Goal: Transaction & Acquisition: Purchase product/service

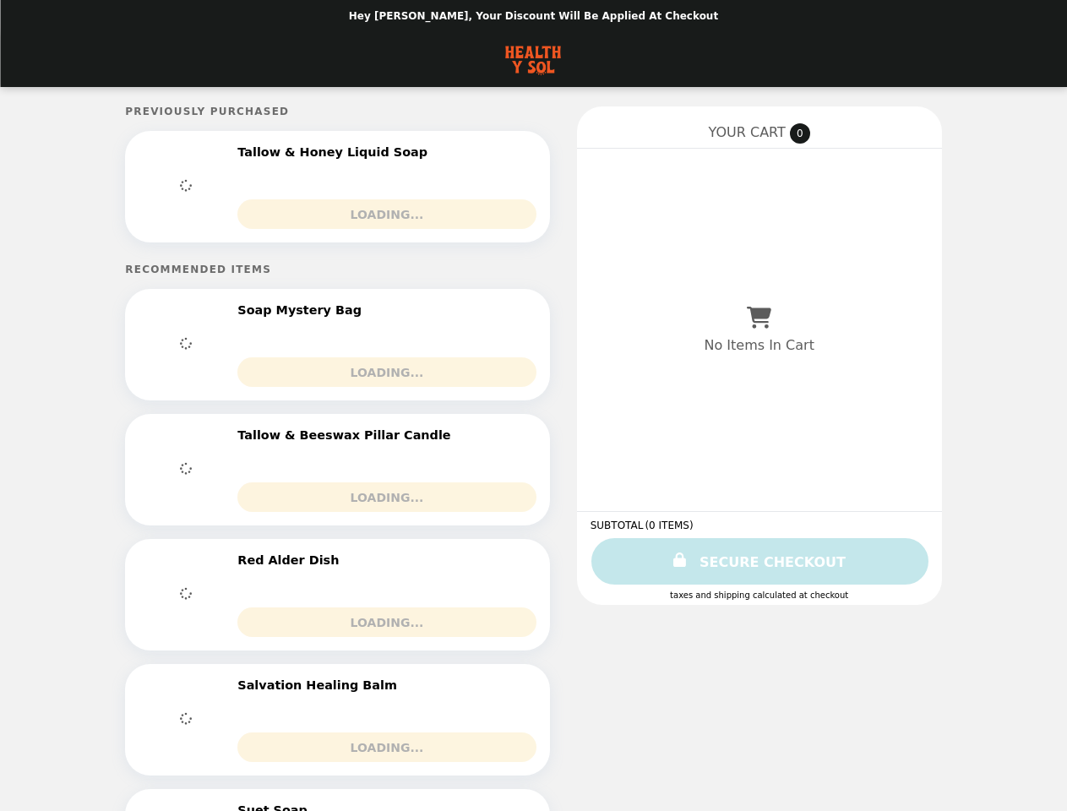
select select "**********"
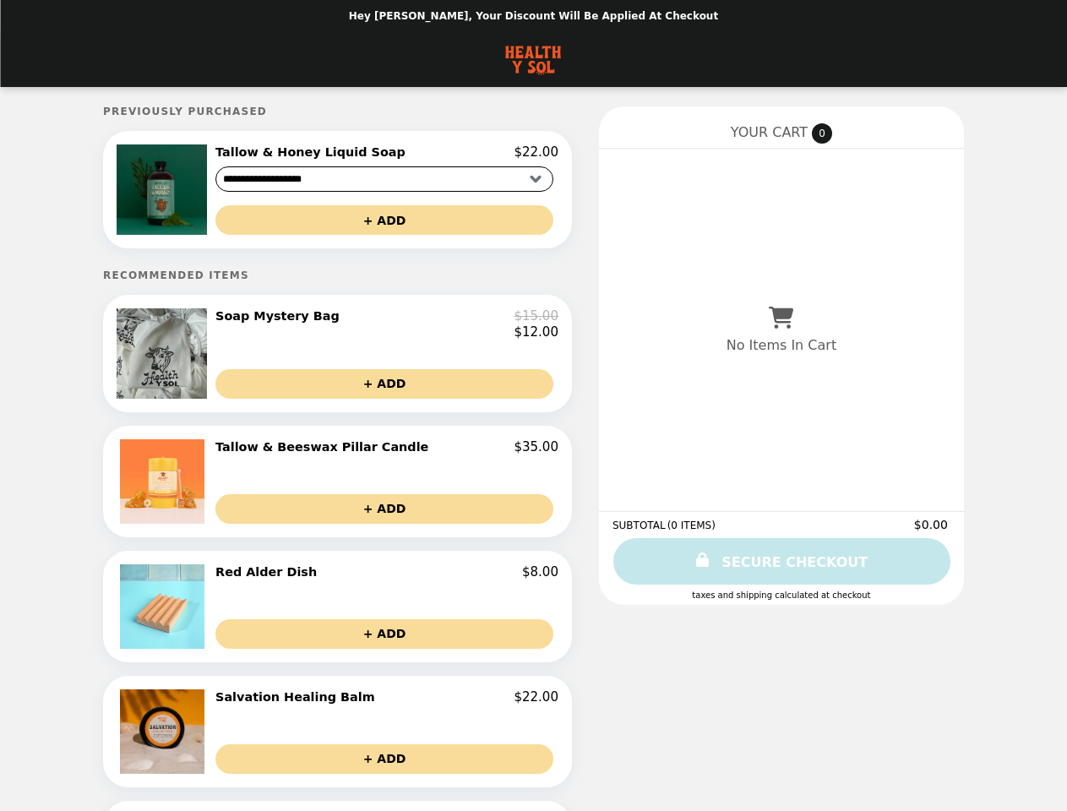
click at [199, 192] on img at bounding box center [164, 189] width 95 height 90
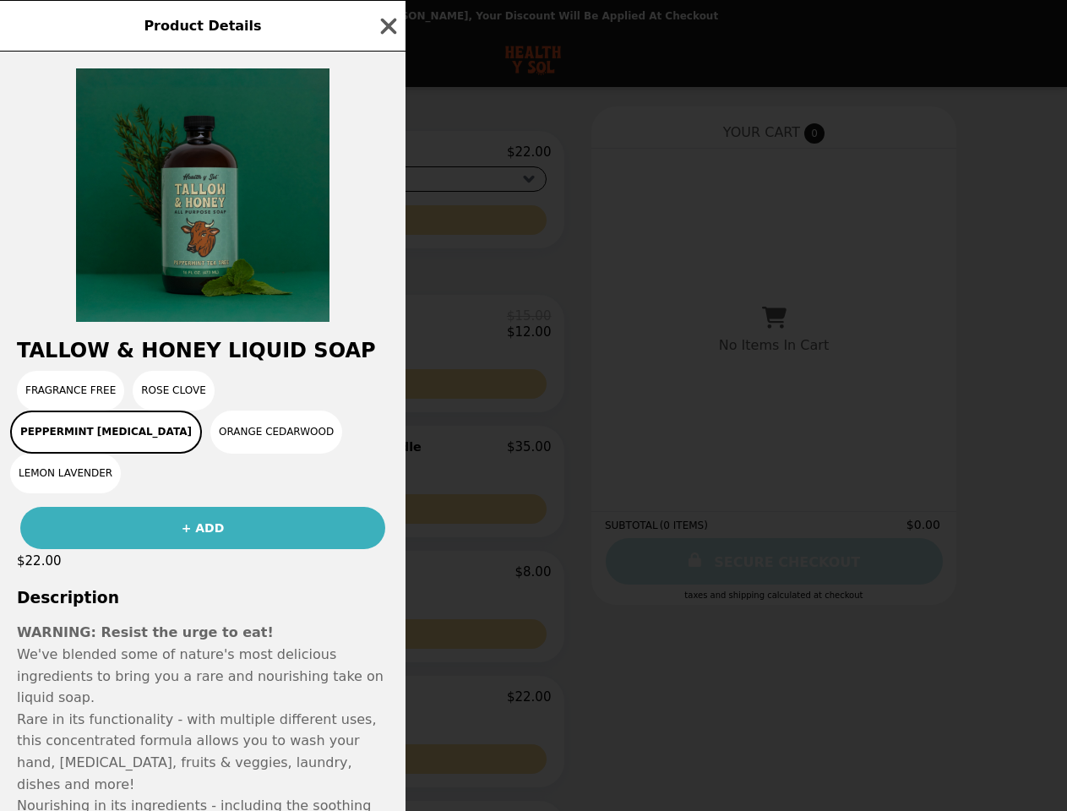
click at [386, 155] on div "Product Details Tallow & Honey Liquid Soap Fragrance Free Rose Clove Peppermint…" at bounding box center [533, 405] width 1067 height 811
click at [386, 223] on div at bounding box center [203, 187] width 406 height 270
click at [199, 361] on h2 "Tallow & Honey Liquid Soap" at bounding box center [203, 351] width 406 height 24
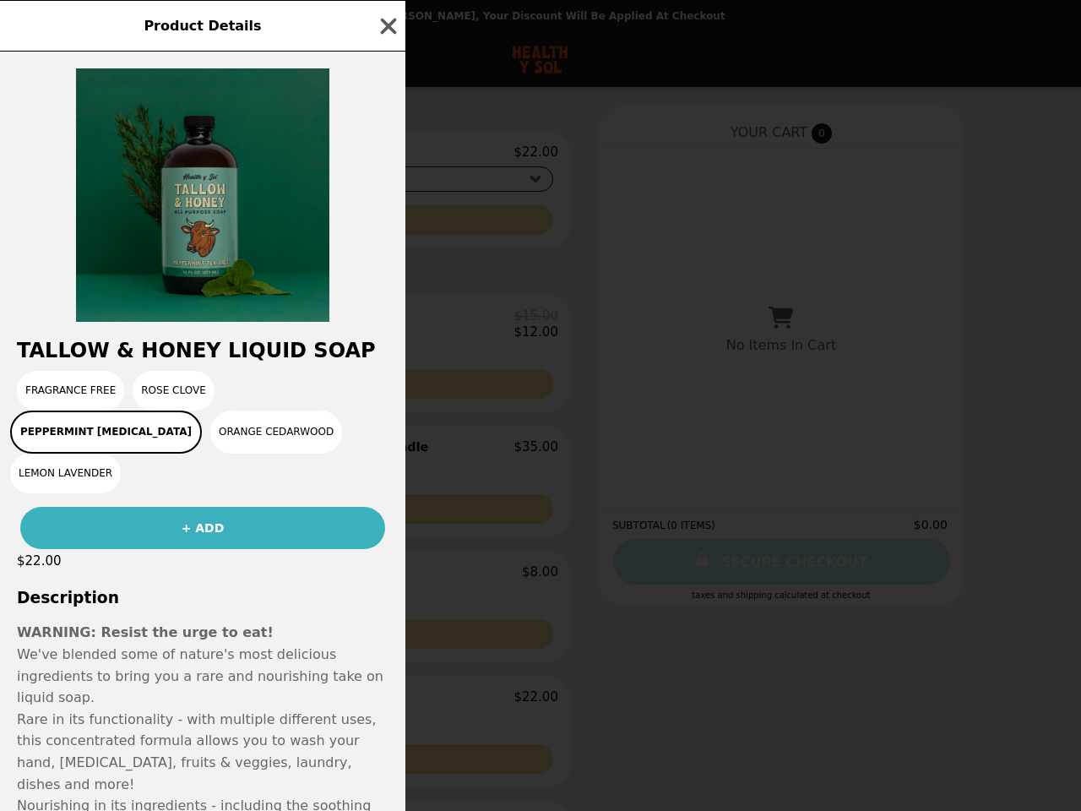
click at [386, 330] on div "Tallow & Honey Liquid Soap Fragrance Free Rose Clove Peppermint [MEDICAL_DATA] …" at bounding box center [203, 431] width 406 height 759
click at [386, 393] on div "Fragrance Free Rose Clove Peppermint [MEDICAL_DATA] Orange Cedarwood Lemon Lave…" at bounding box center [202, 432] width 385 height 122
click at [199, 507] on button "+ ADD" at bounding box center [202, 528] width 365 height 42
click at [386, 457] on div "Fragrance Free Rose Clove Peppermint [MEDICAL_DATA] Orange Cedarwood Lemon Lave…" at bounding box center [202, 432] width 385 height 122
click at [386, 518] on div "Product Details Tallow & Honey Liquid Soap Fragrance Free Rose Clove Peppermint…" at bounding box center [540, 405] width 1081 height 811
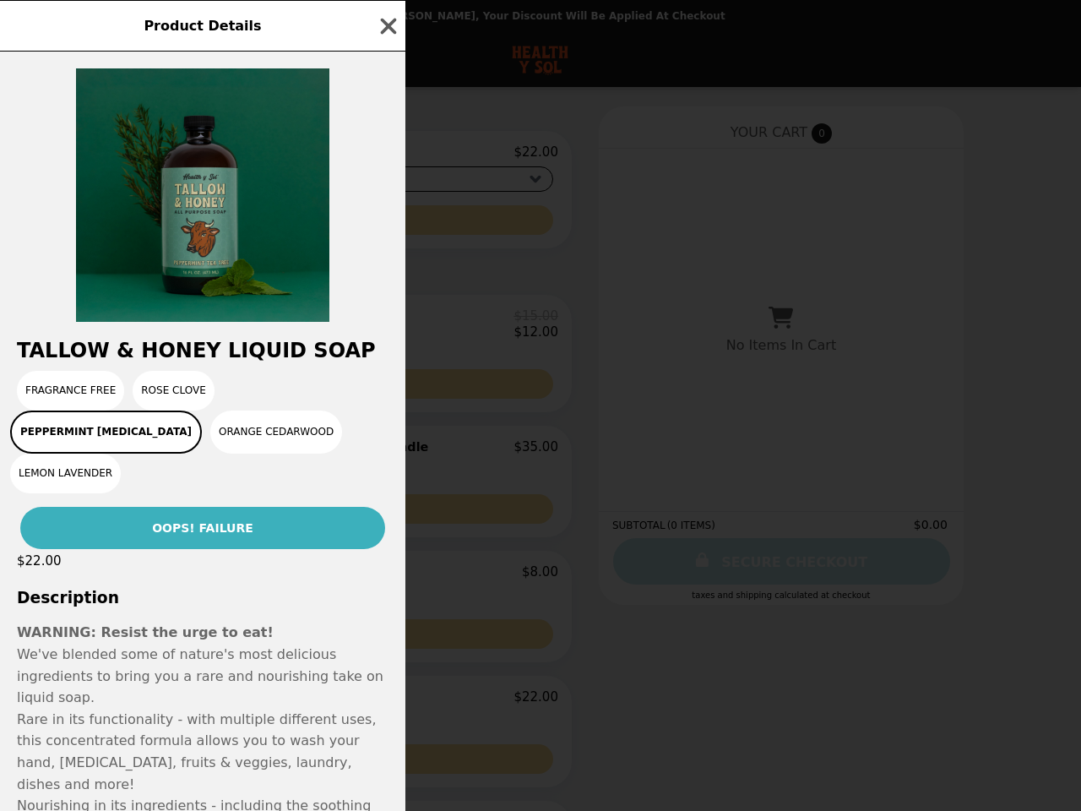
click at [199, 644] on p "We've blended some of nature's most delicious ingredients to bring you a rare a…" at bounding box center [203, 676] width 372 height 65
